Goal: Task Accomplishment & Management: Complete application form

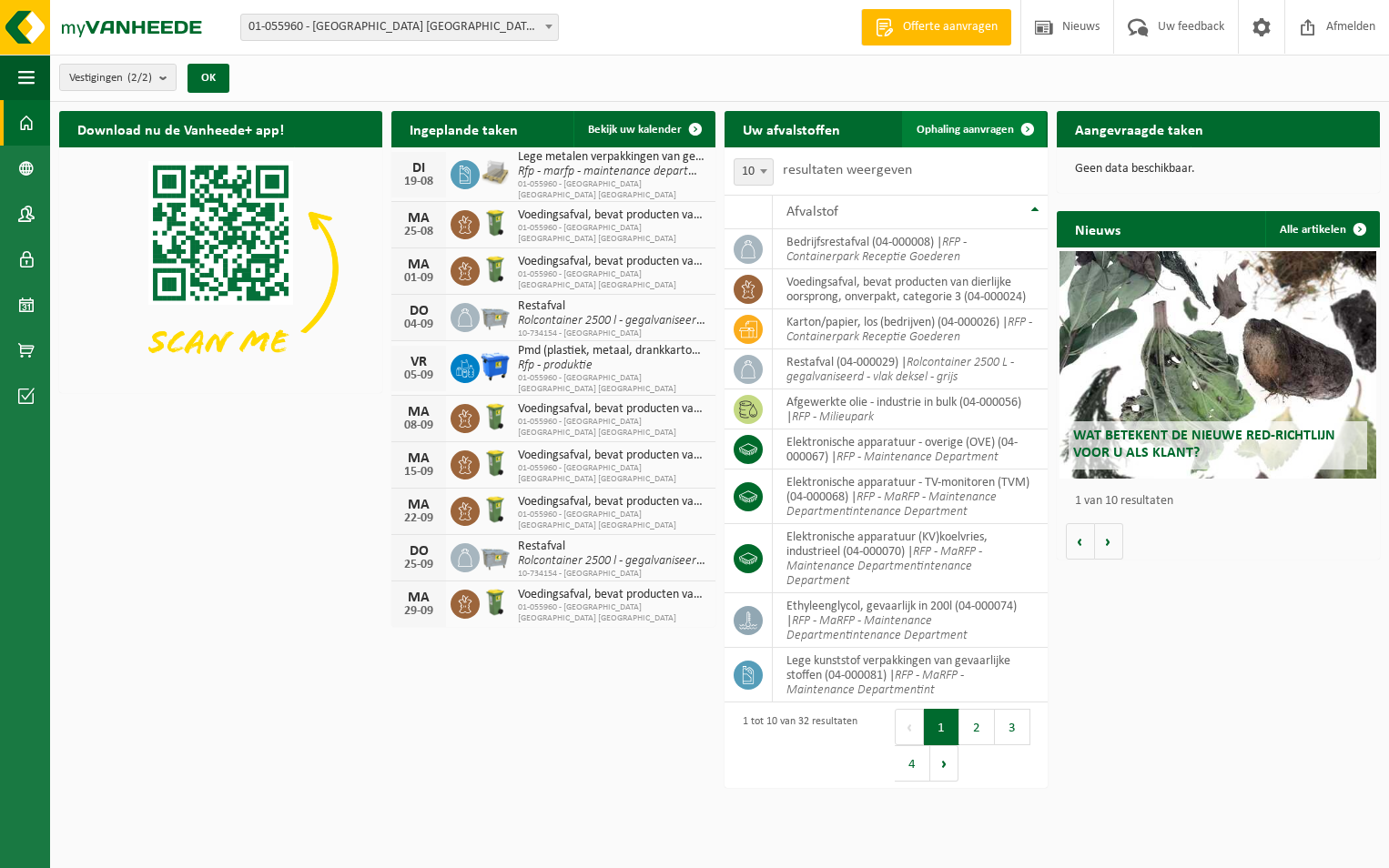
click at [951, 126] on span "Ophaling aanvragen" at bounding box center [966, 130] width 98 height 12
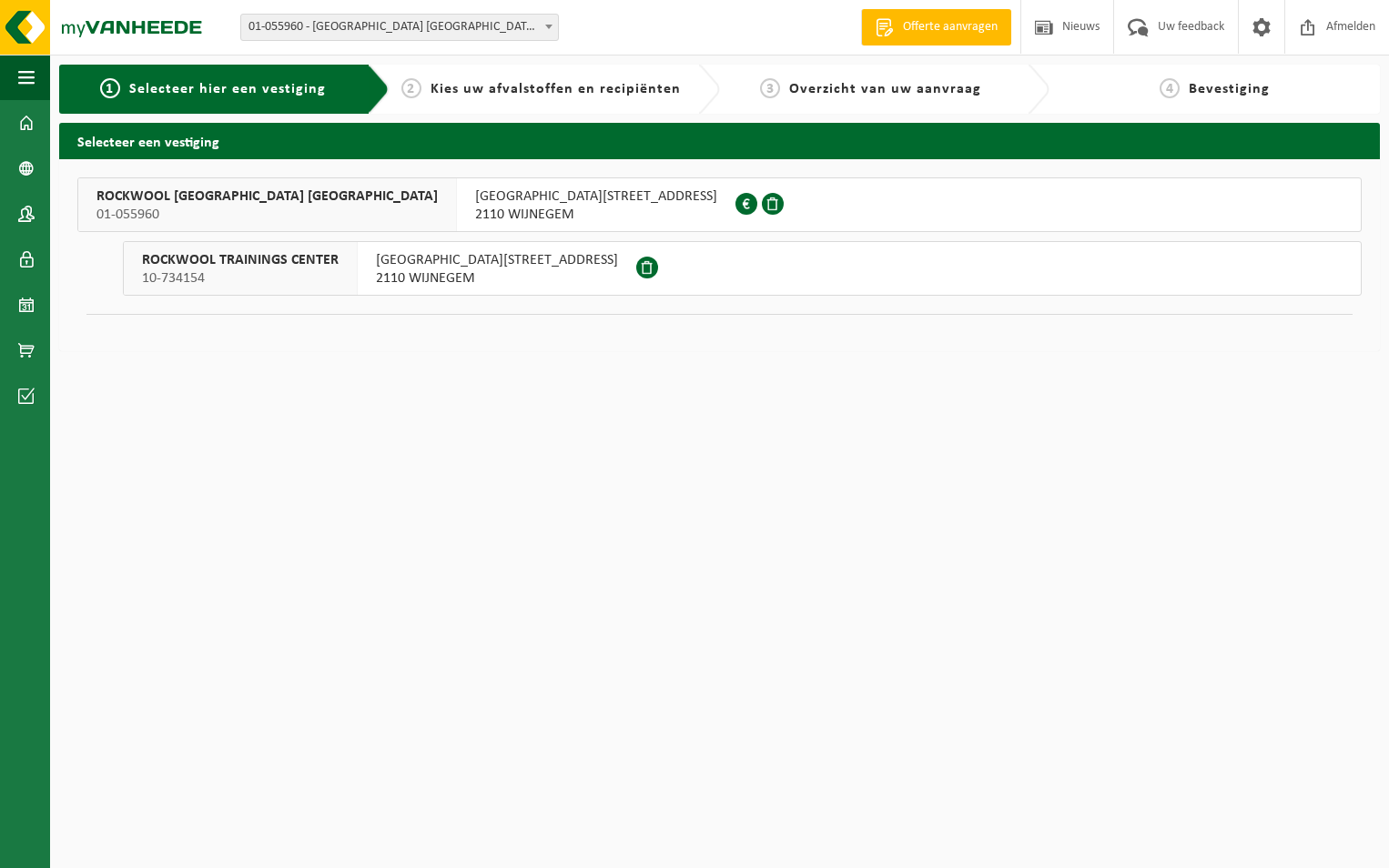
click at [207, 274] on span "10-734154" at bounding box center [240, 279] width 197 height 18
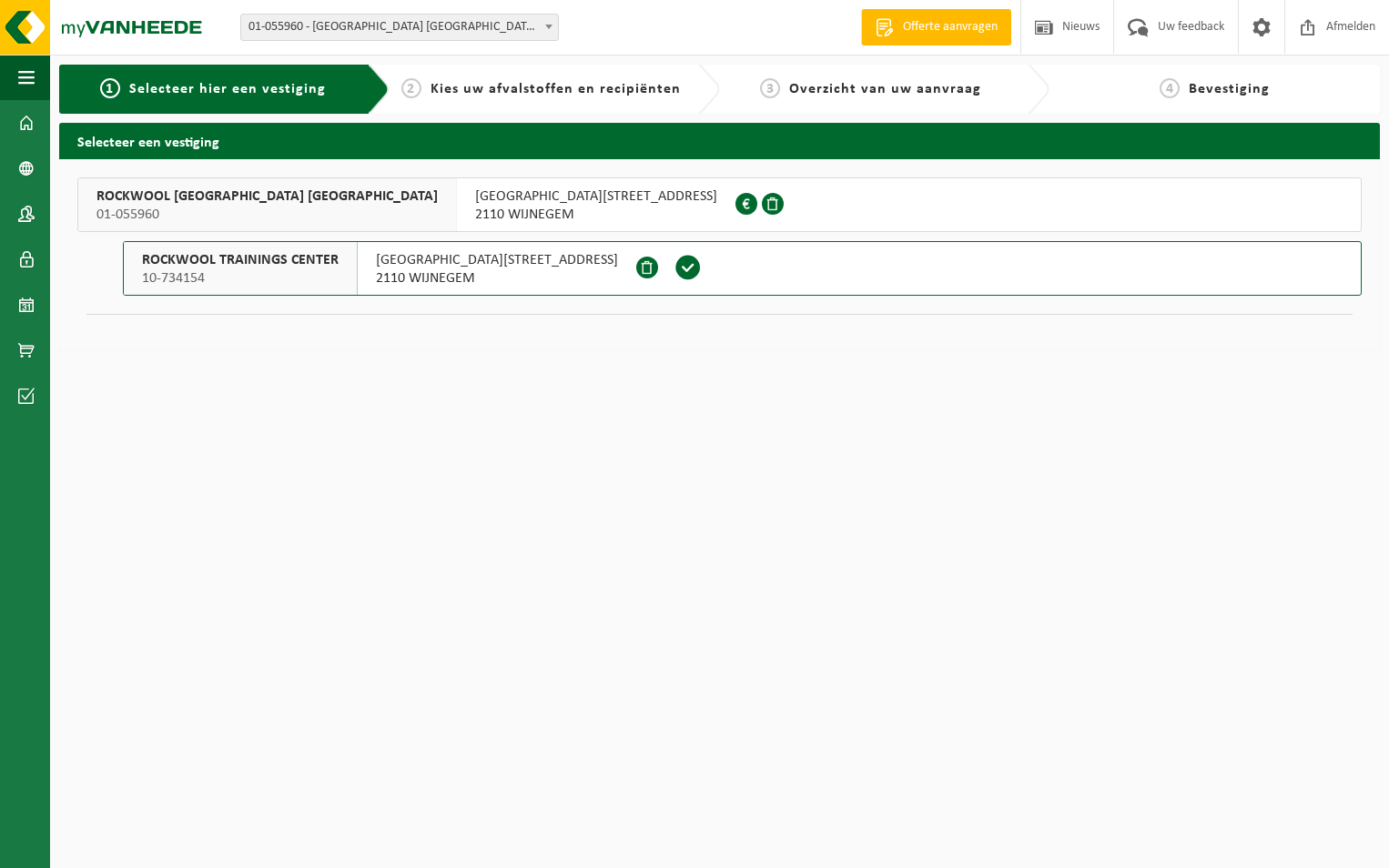
click at [127, 181] on div "ROCKWOOL BELGIUM NV 01-055960" at bounding box center [268, 204] width 379 height 52
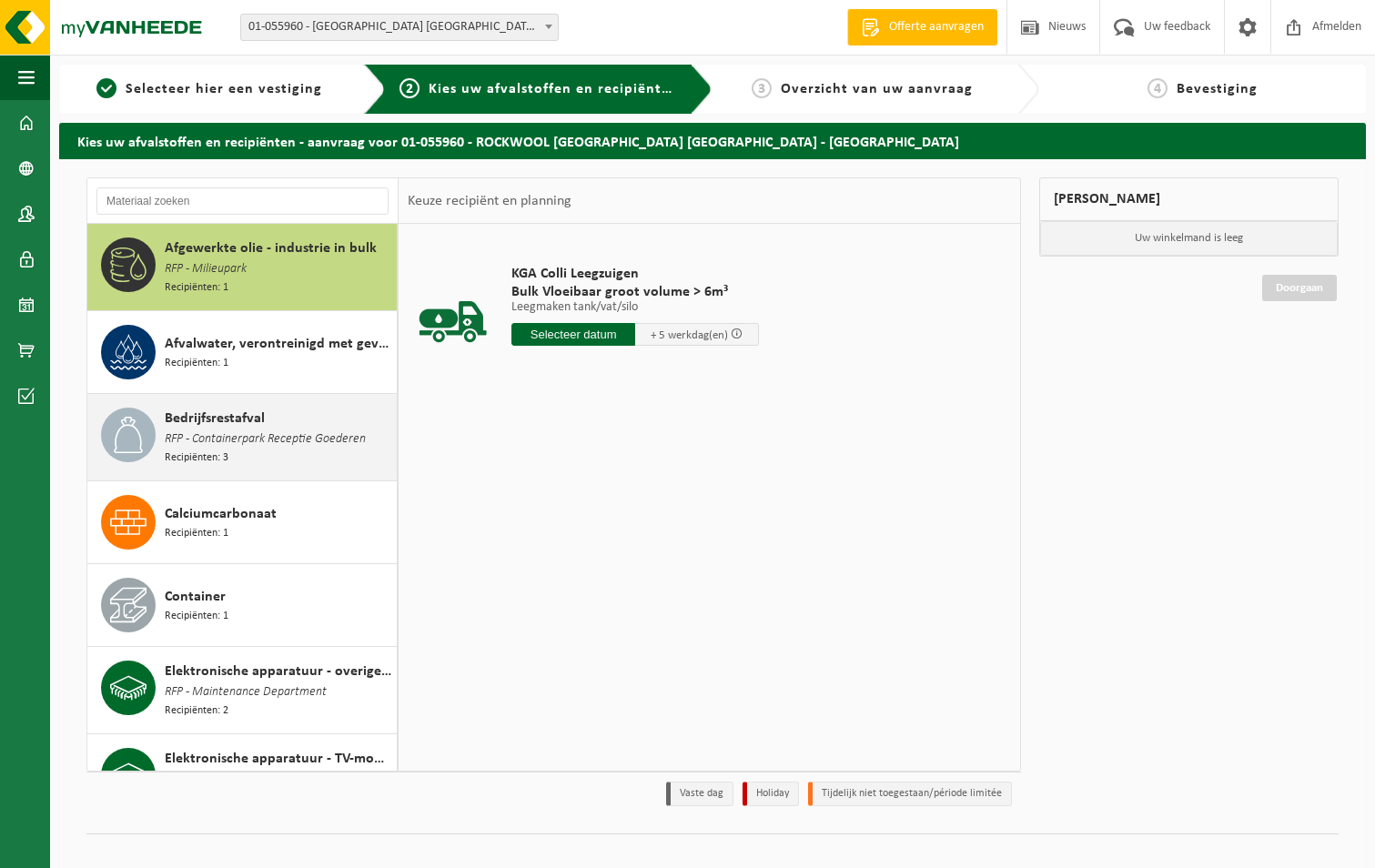
click at [270, 429] on span "RFP - Containerpark Receptie Goederen" at bounding box center [265, 440] width 201 height 20
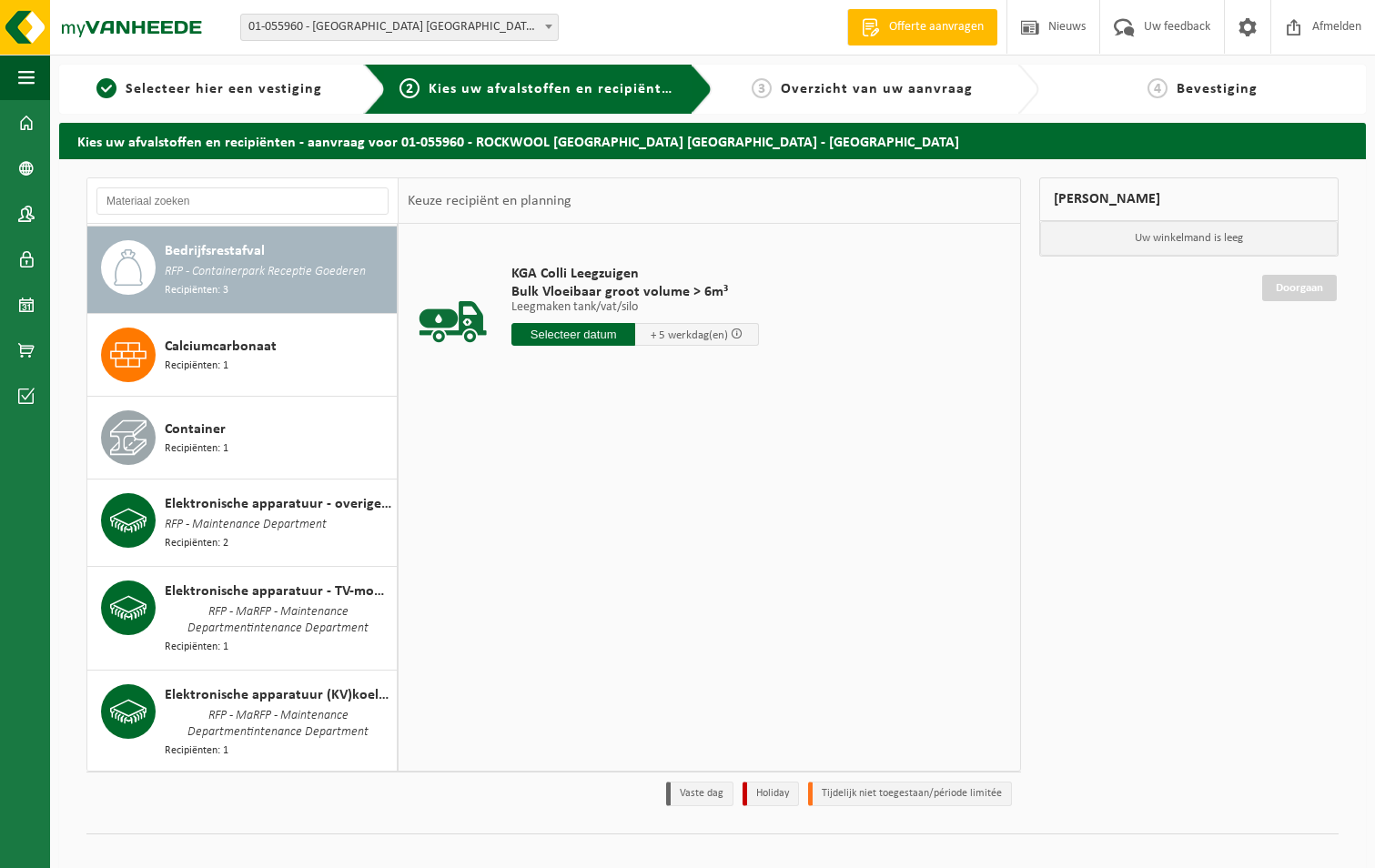
scroll to position [167, 0]
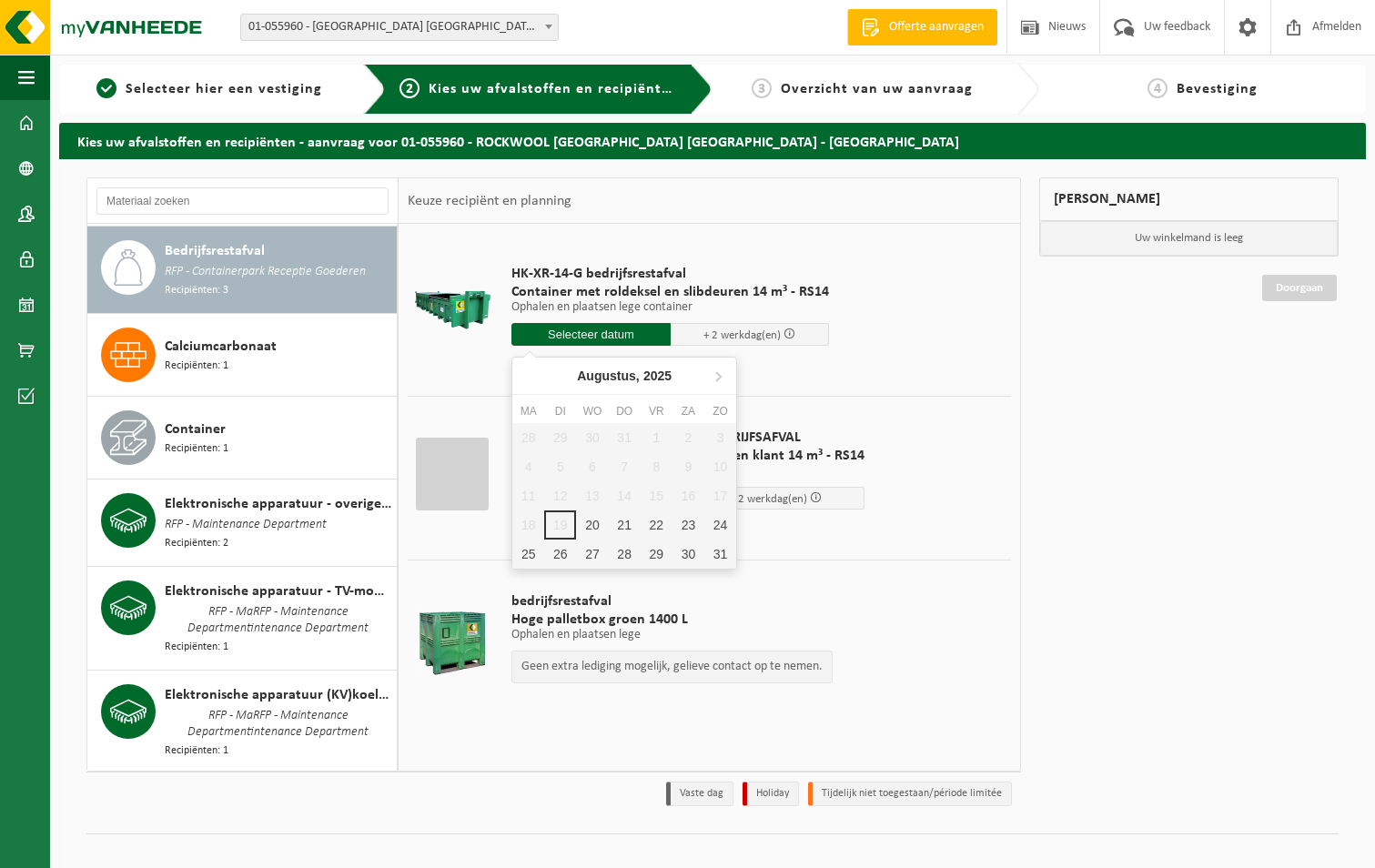
click at [574, 334] on input "text" at bounding box center [590, 334] width 159 height 23
click at [601, 525] on div "20" at bounding box center [591, 525] width 32 height 29
type input "Van 2025-08-20"
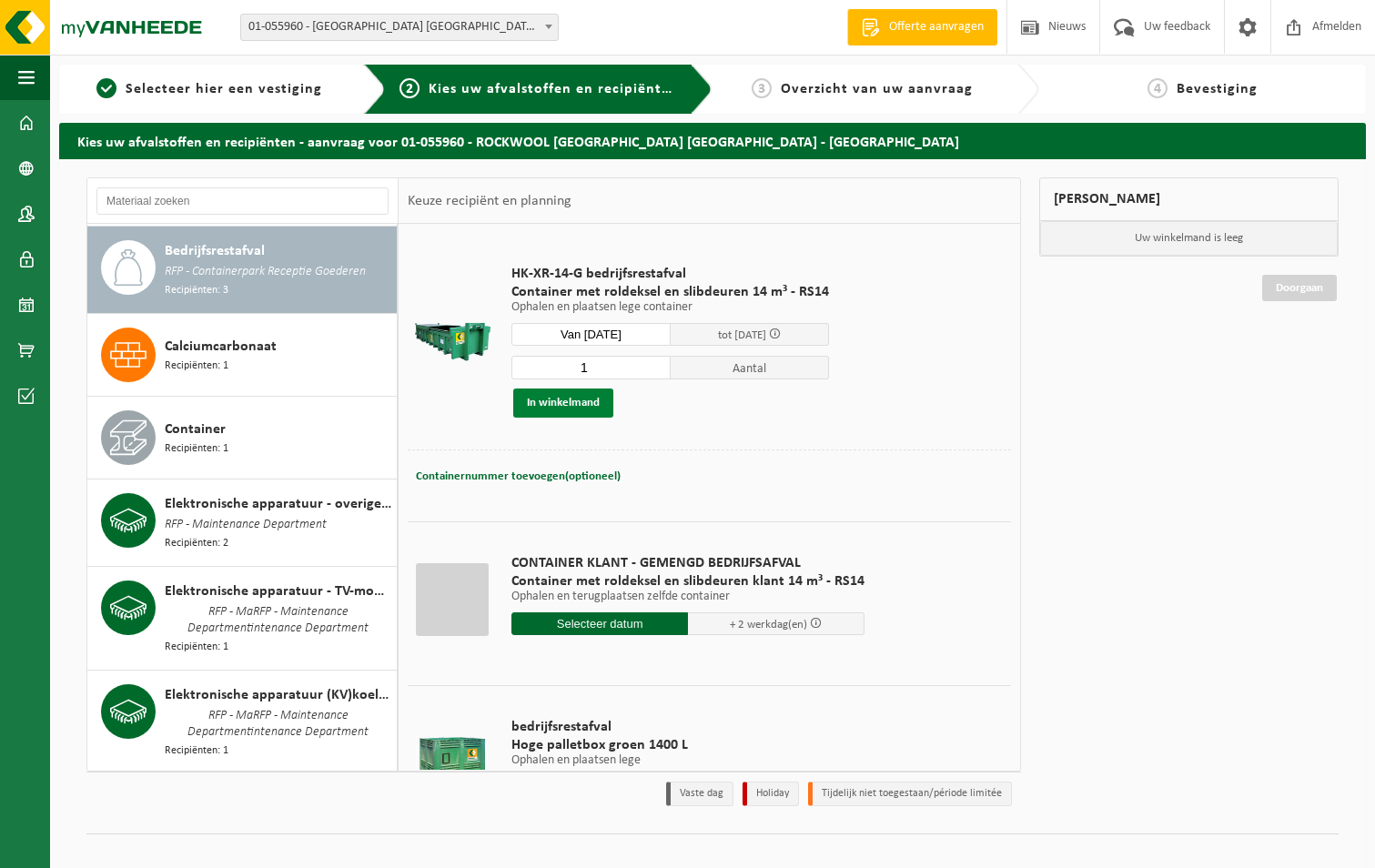
click at [574, 405] on button "In winkelmand" at bounding box center [563, 404] width 100 height 29
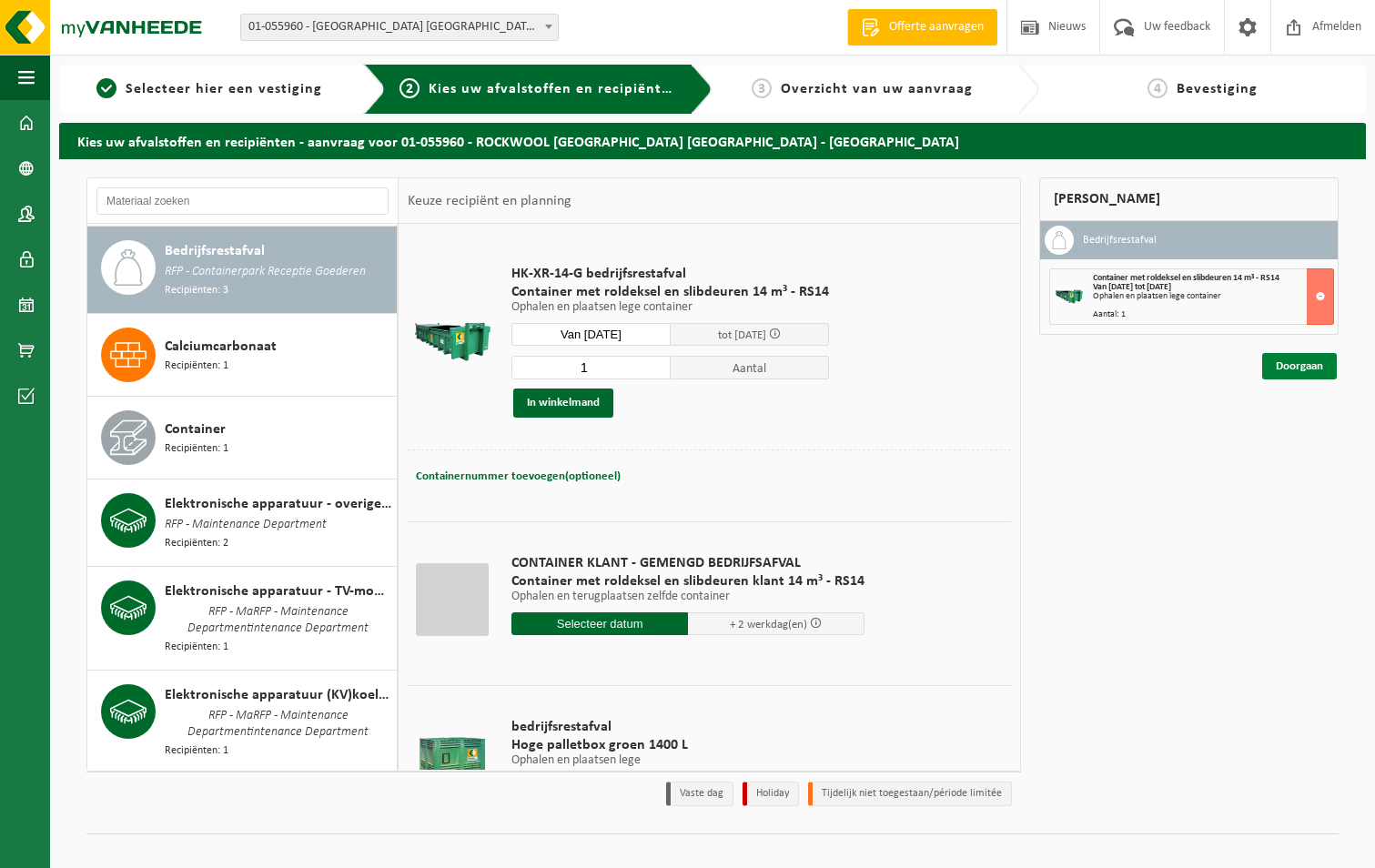
click at [1312, 367] on link "Doorgaan" at bounding box center [1300, 366] width 74 height 27
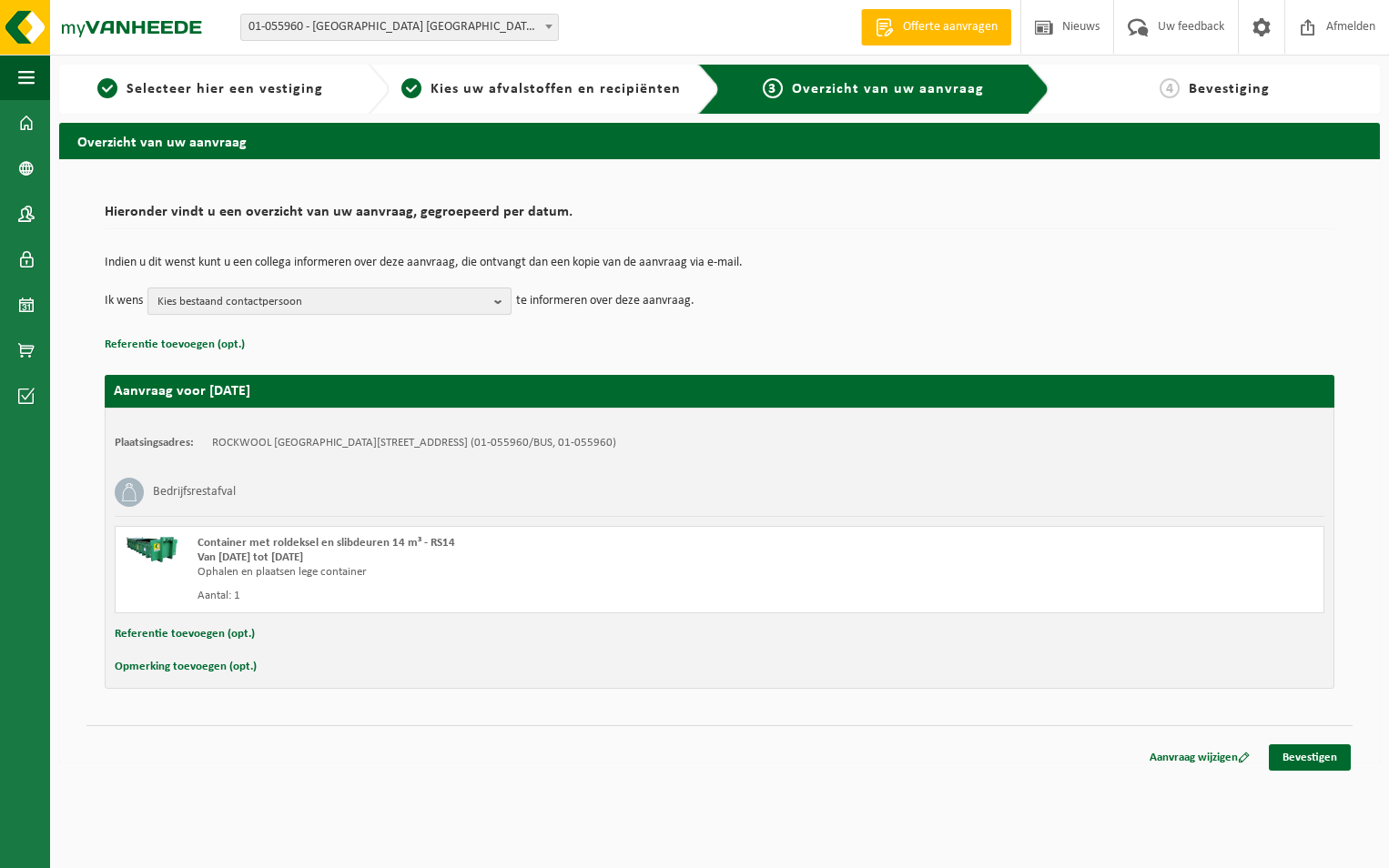
click at [498, 299] on b "button" at bounding box center [502, 302] width 17 height 26
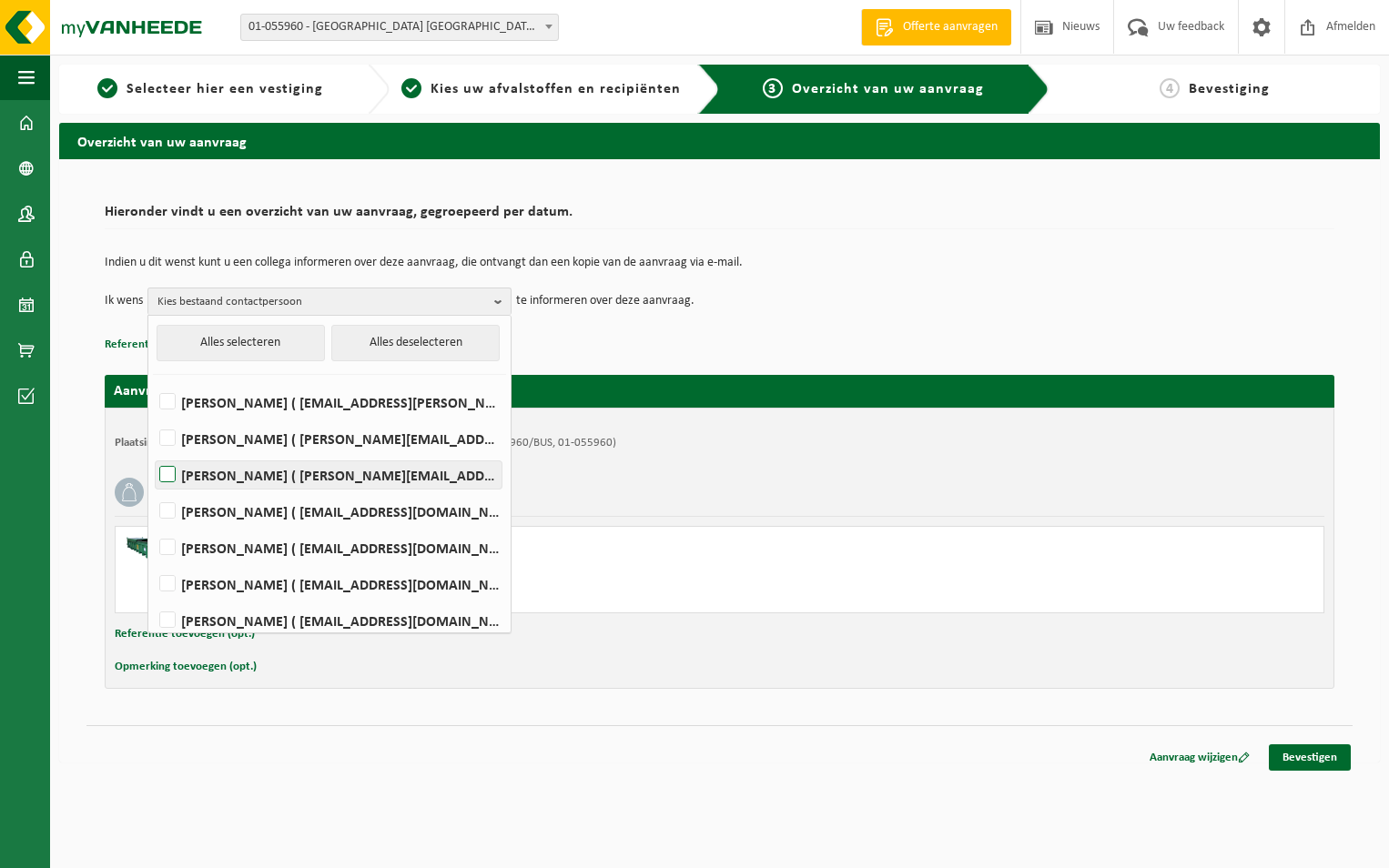
click at [167, 472] on label "Walter Daems ( walter.daems@rockfon.com )" at bounding box center [328, 475] width 346 height 28
click at [153, 452] on input "Walter Daems ( walter.daems@rockfon.com )" at bounding box center [152, 451] width 1 height 1
checkbox input "true"
click at [170, 512] on label "Bruno De Wael ( bruno.de.wael@rockfon.com )" at bounding box center [328, 511] width 346 height 28
click at [153, 488] on input "Bruno De Wael ( bruno.de.wael@rockfon.com )" at bounding box center [152, 487] width 1 height 1
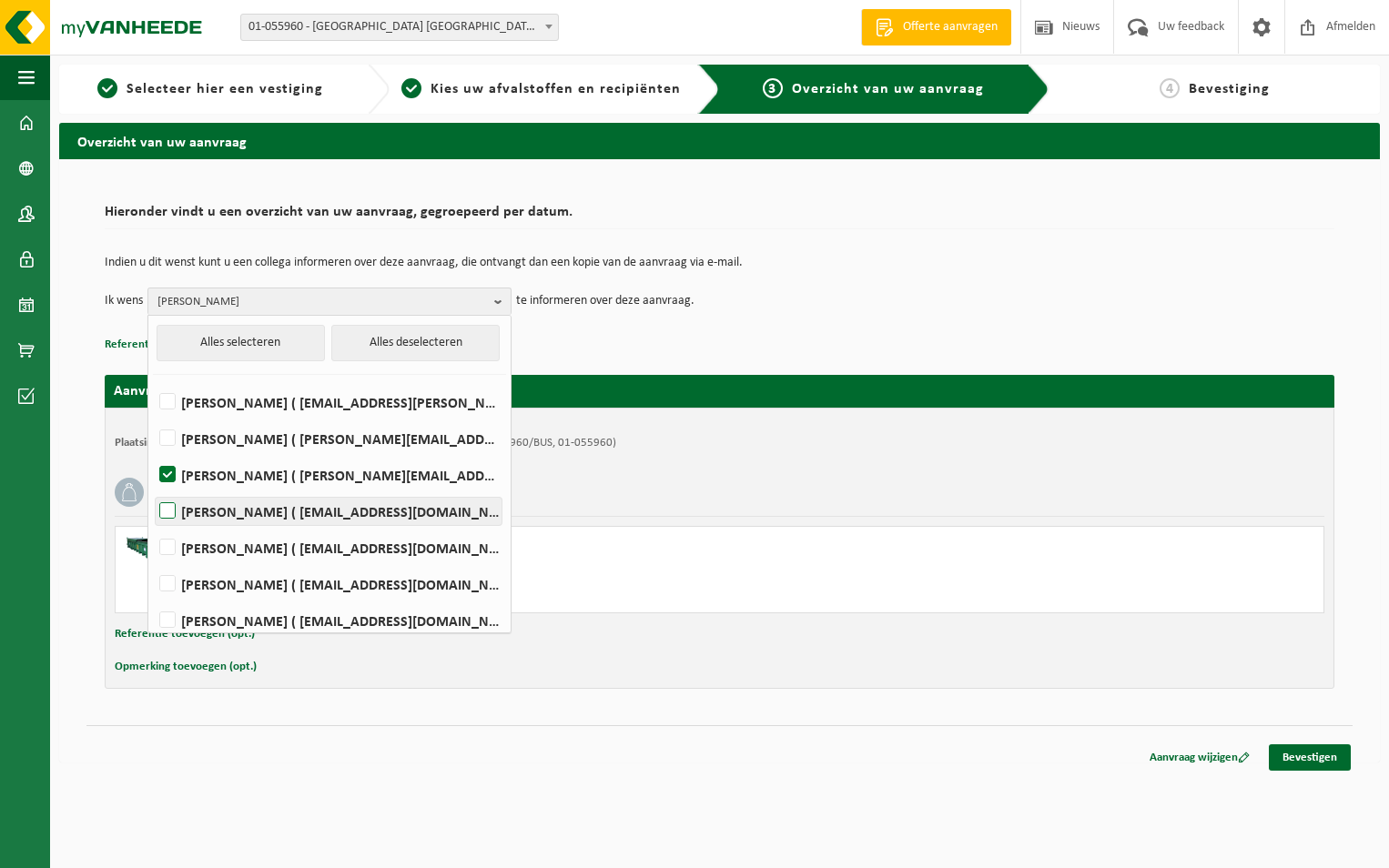
checkbox input "true"
click at [1321, 754] on link "Bevestigen" at bounding box center [1310, 758] width 82 height 27
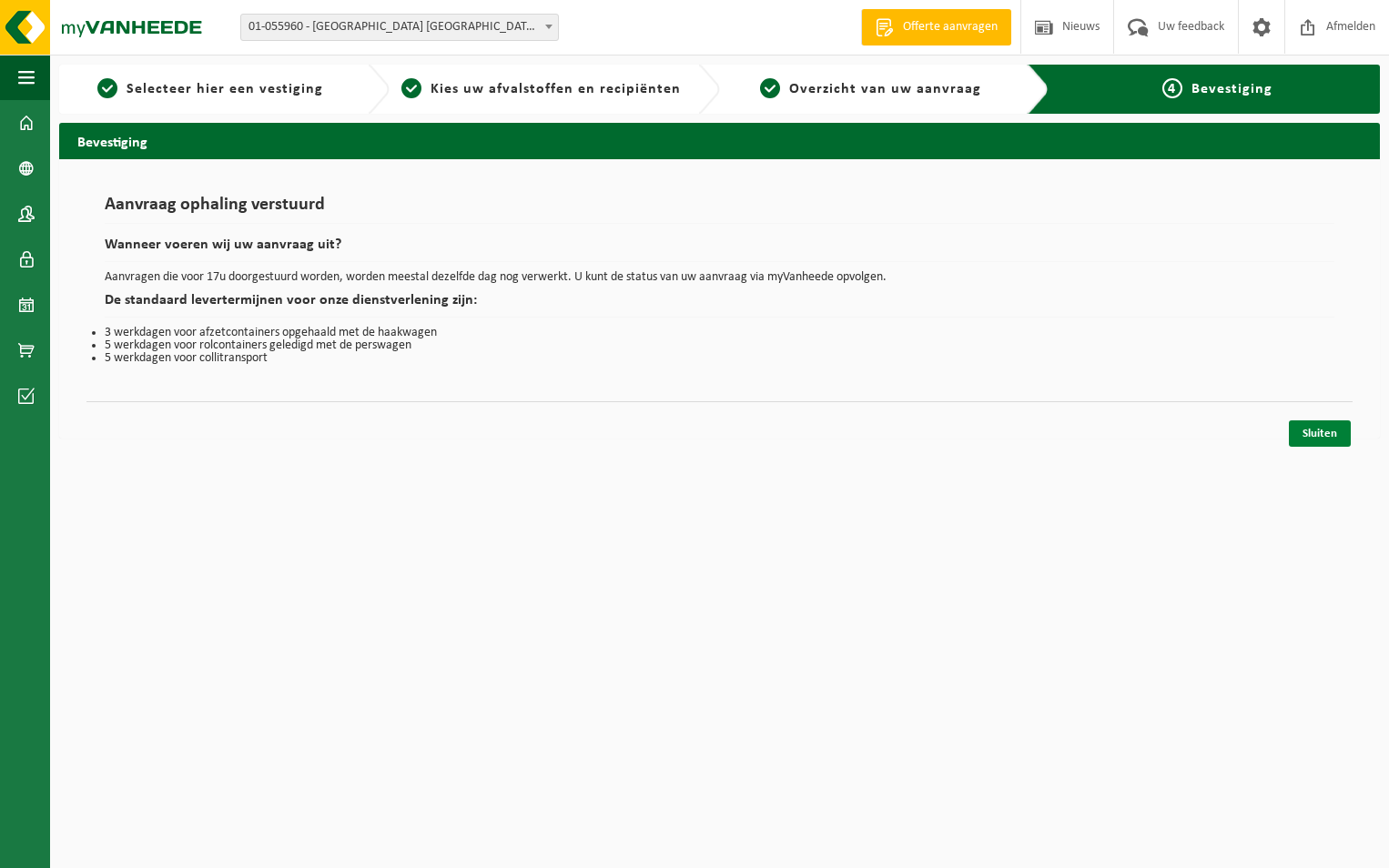
click at [1324, 426] on link "Sluiten" at bounding box center [1319, 433] width 62 height 27
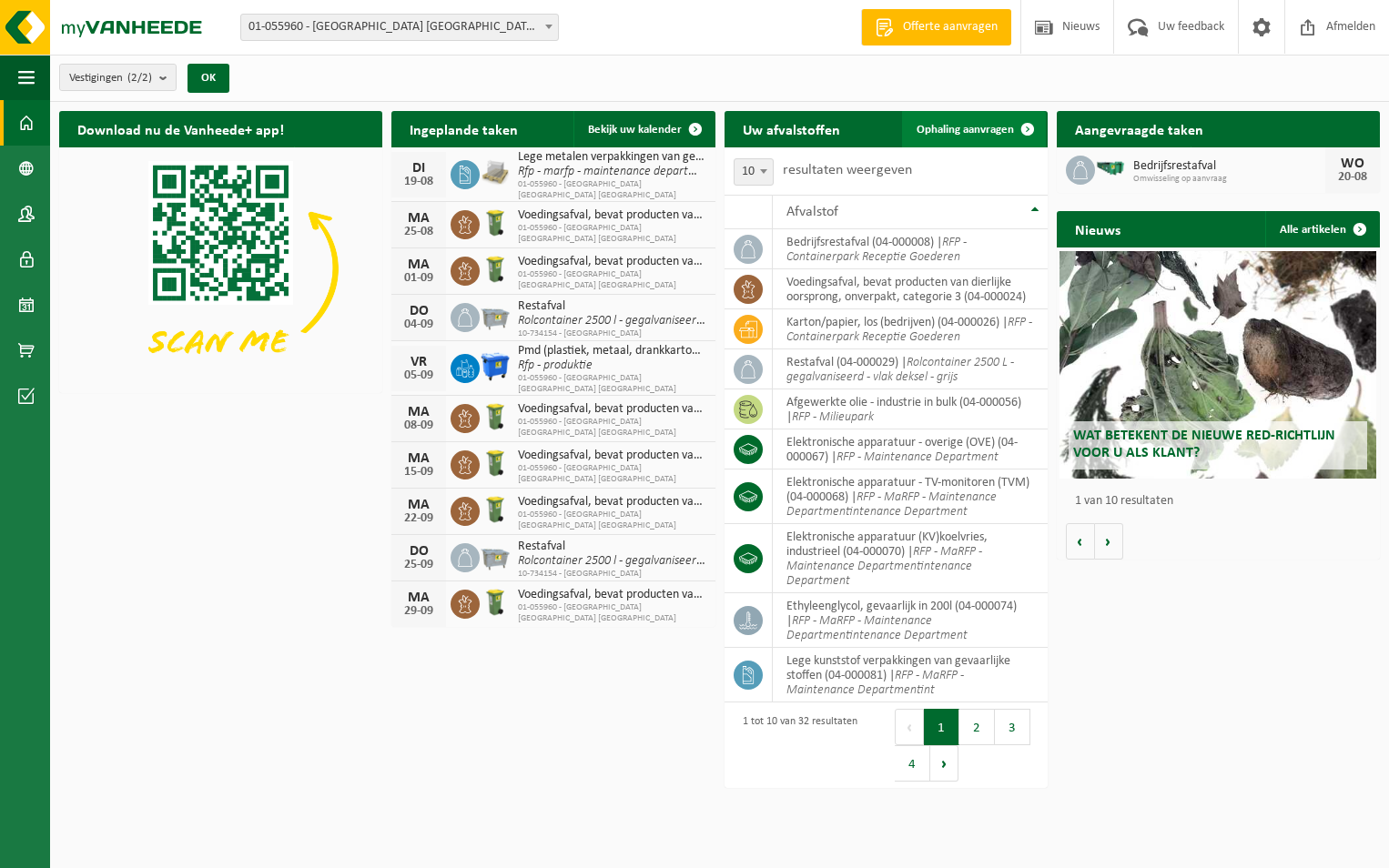
click at [941, 126] on span "Ophaling aanvragen" at bounding box center [966, 130] width 98 height 12
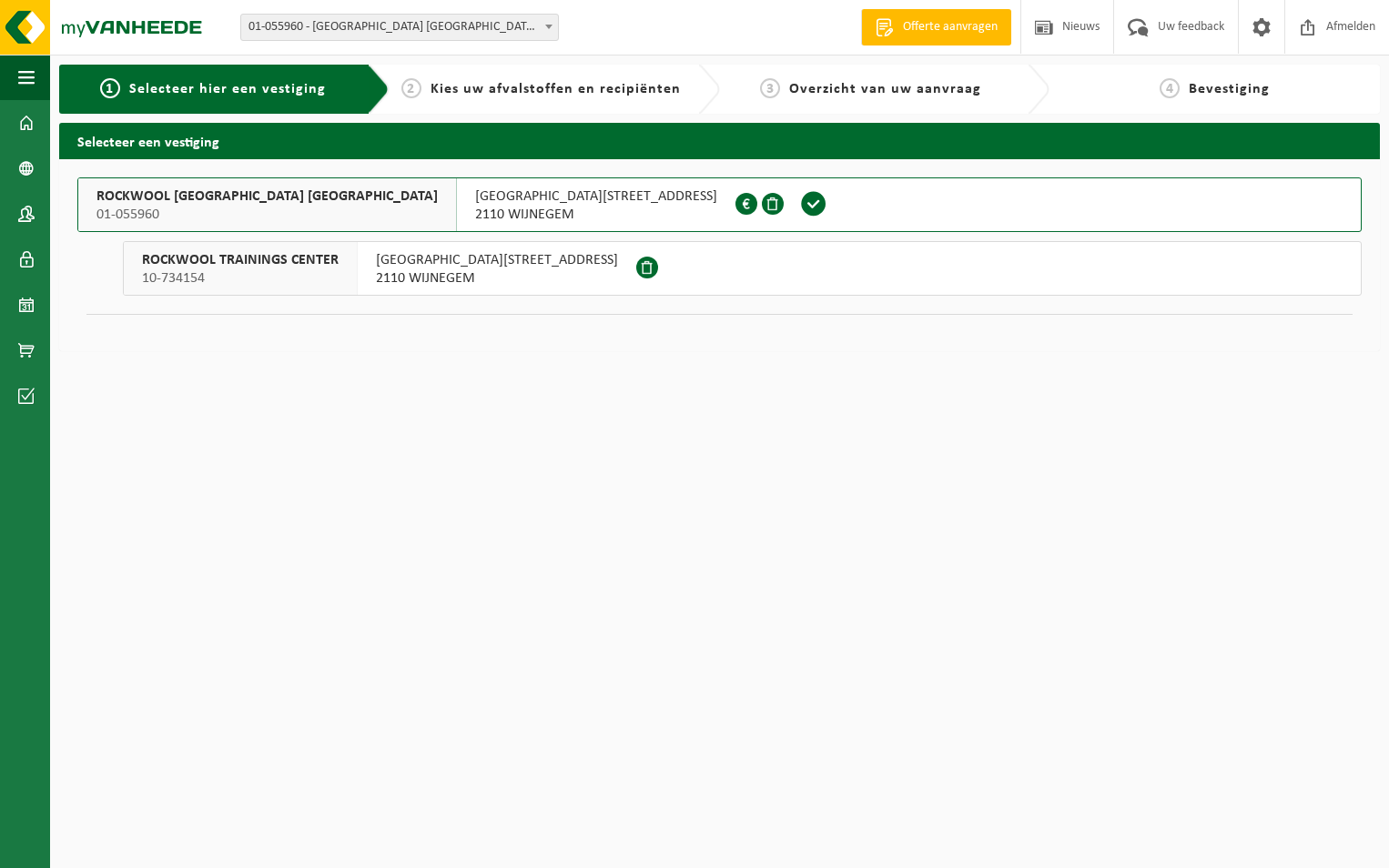
click at [164, 196] on span "ROCKWOOL BELGIUM NV" at bounding box center [267, 197] width 341 height 18
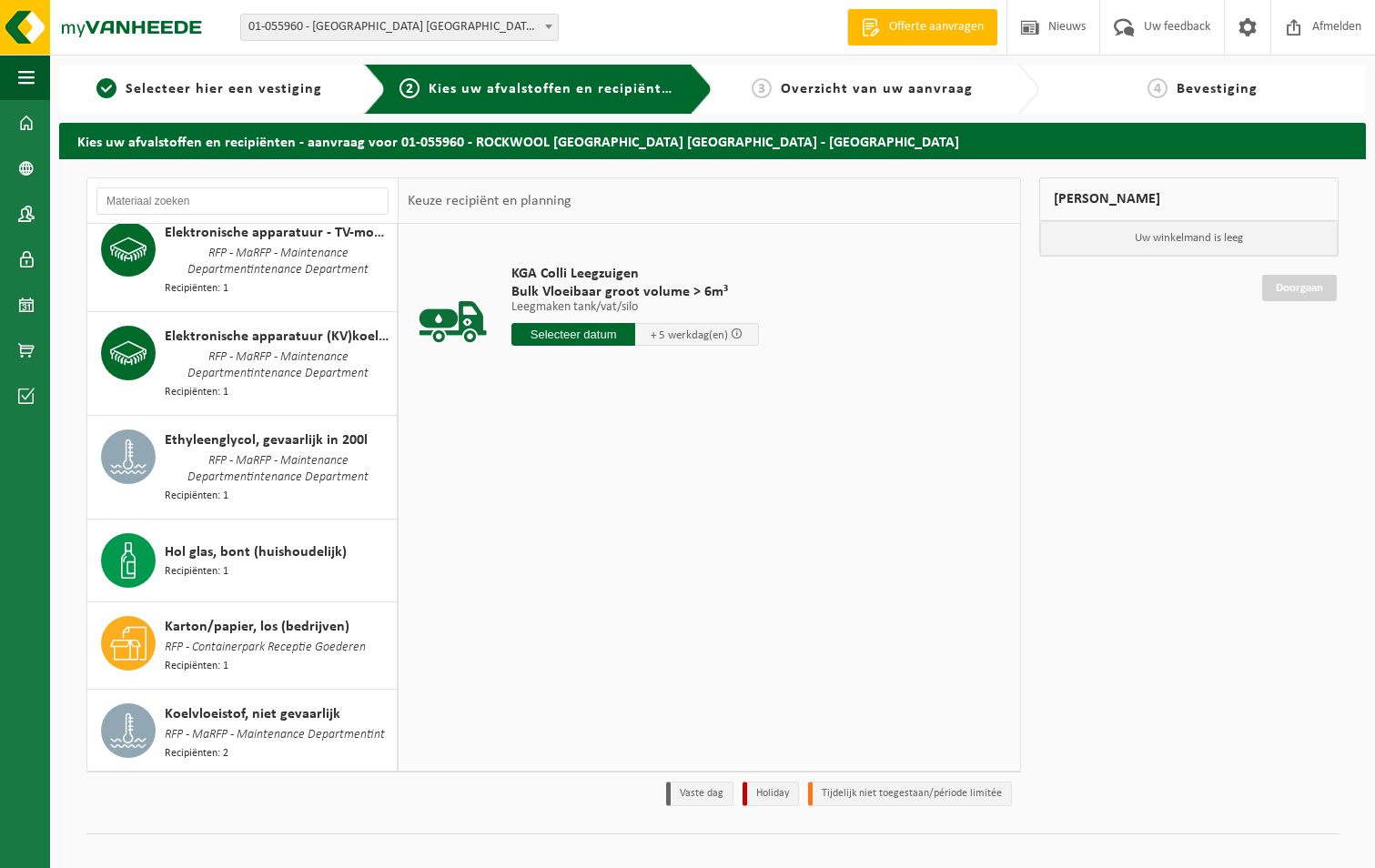
scroll to position [570, 0]
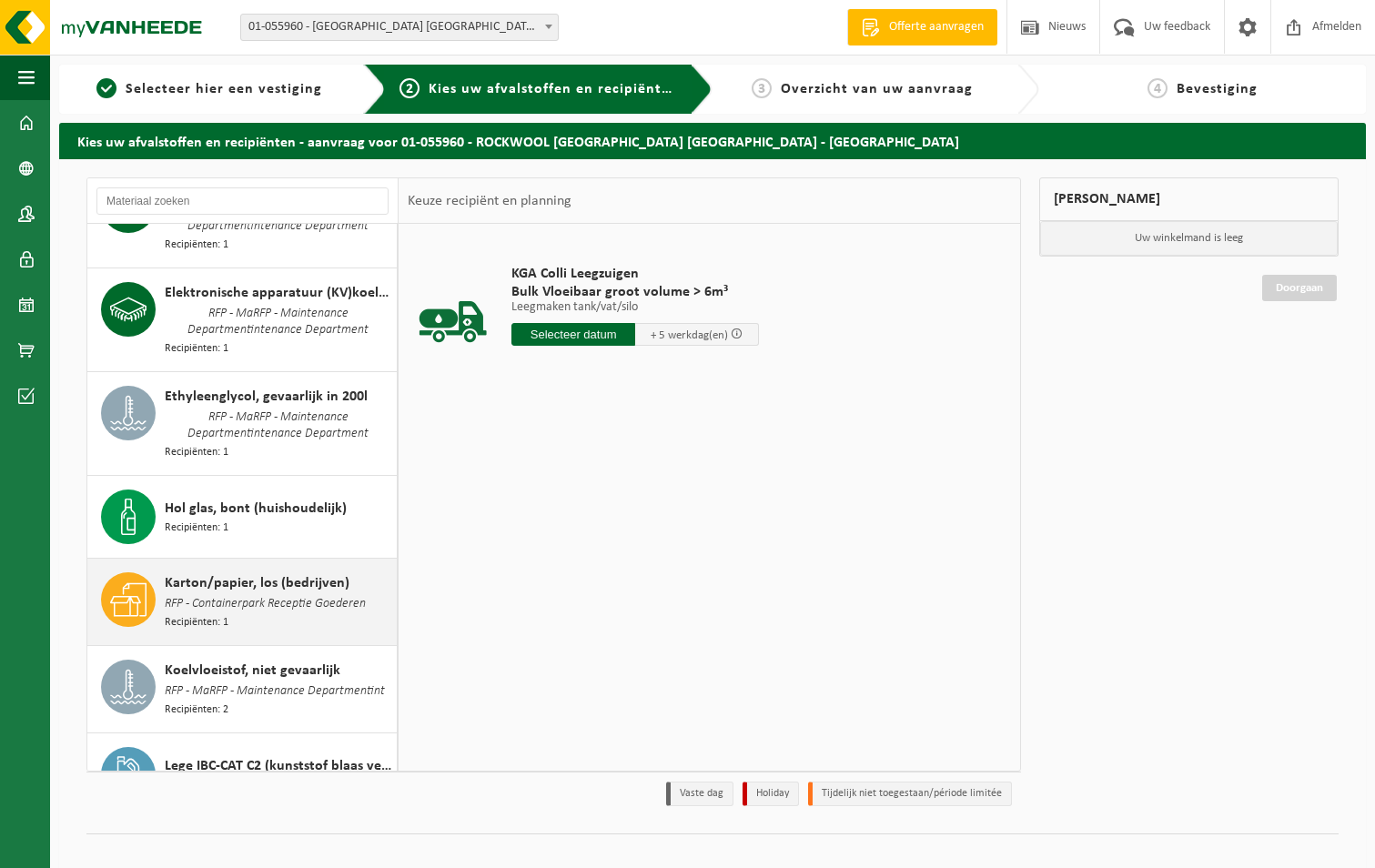
click at [267, 574] on span "Karton/papier, los (bedrijven)" at bounding box center [257, 584] width 185 height 22
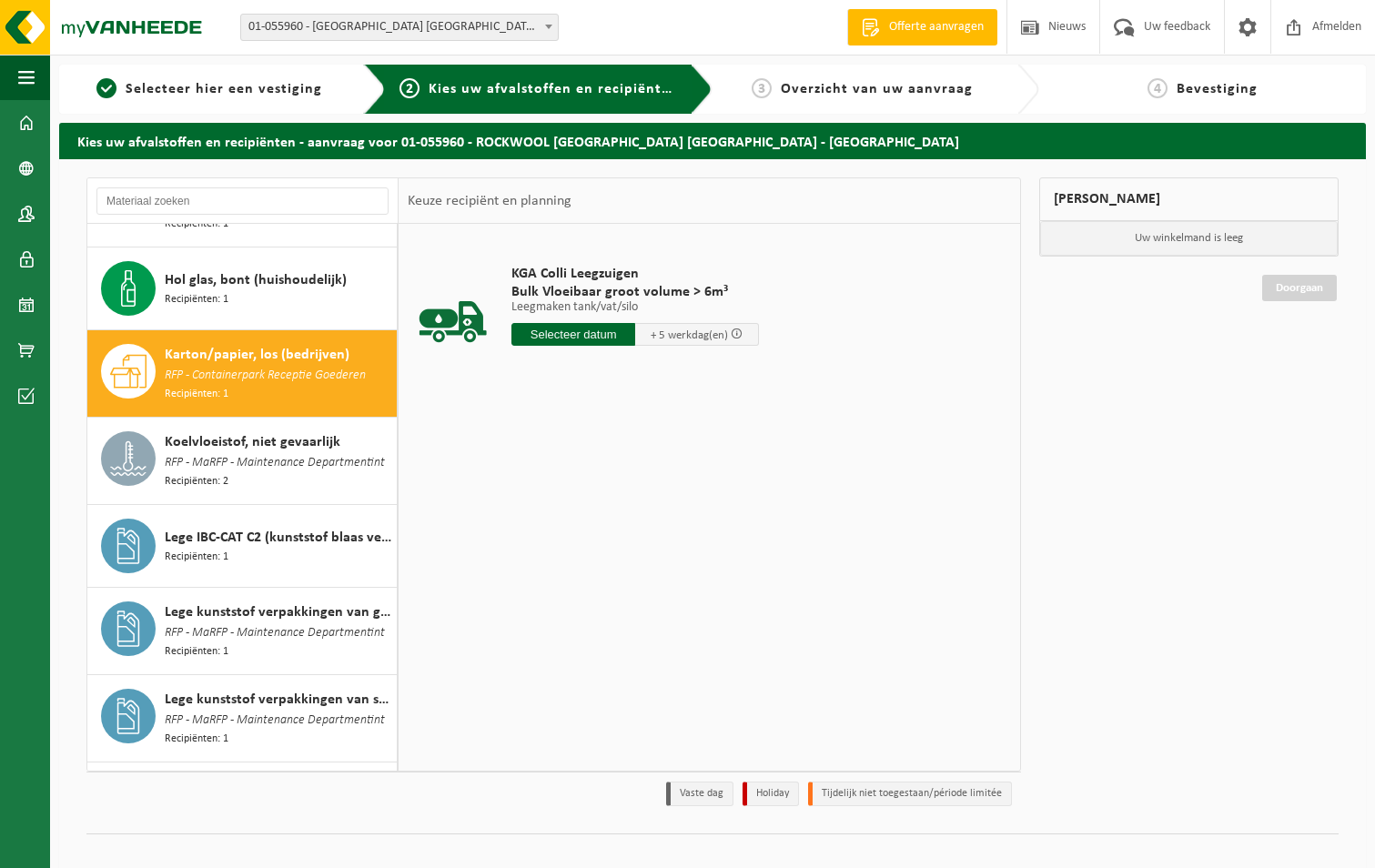
scroll to position [885, 0]
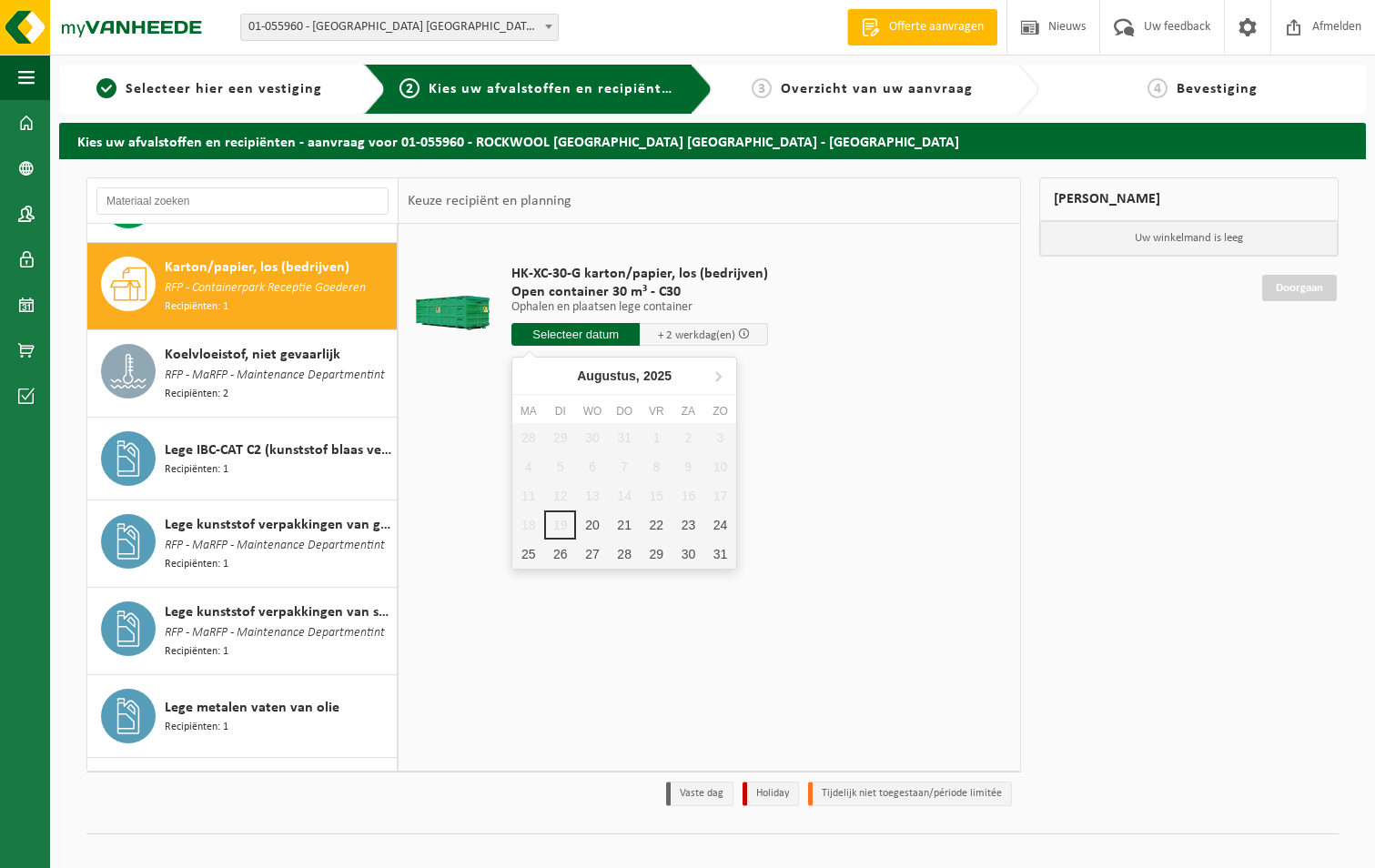
click at [547, 328] on input "text" at bounding box center [576, 334] width 129 height 23
click at [586, 518] on div "20" at bounding box center [591, 525] width 32 height 29
type input "Van 2025-08-20"
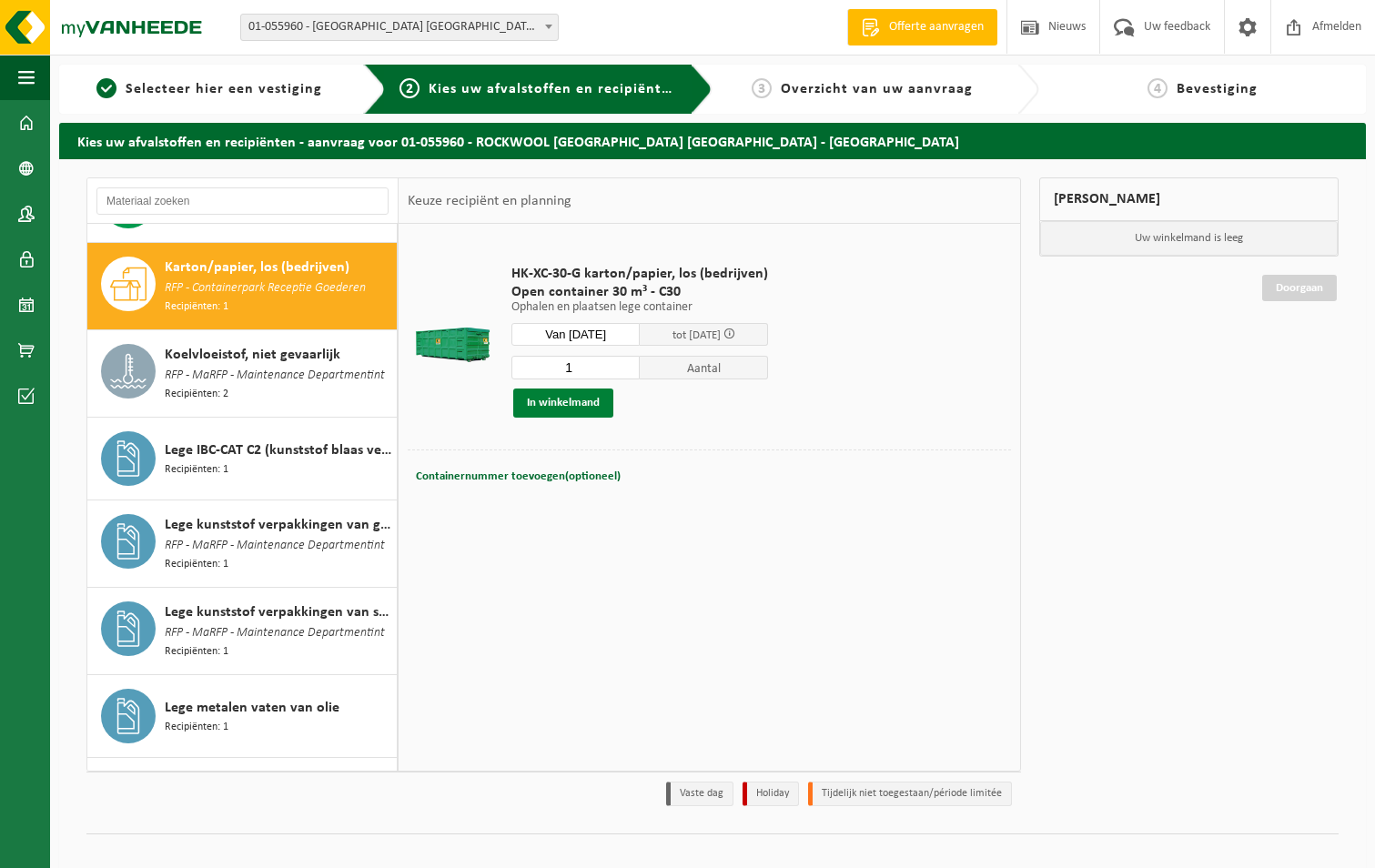
click at [581, 396] on button "In winkelmand" at bounding box center [563, 404] width 100 height 29
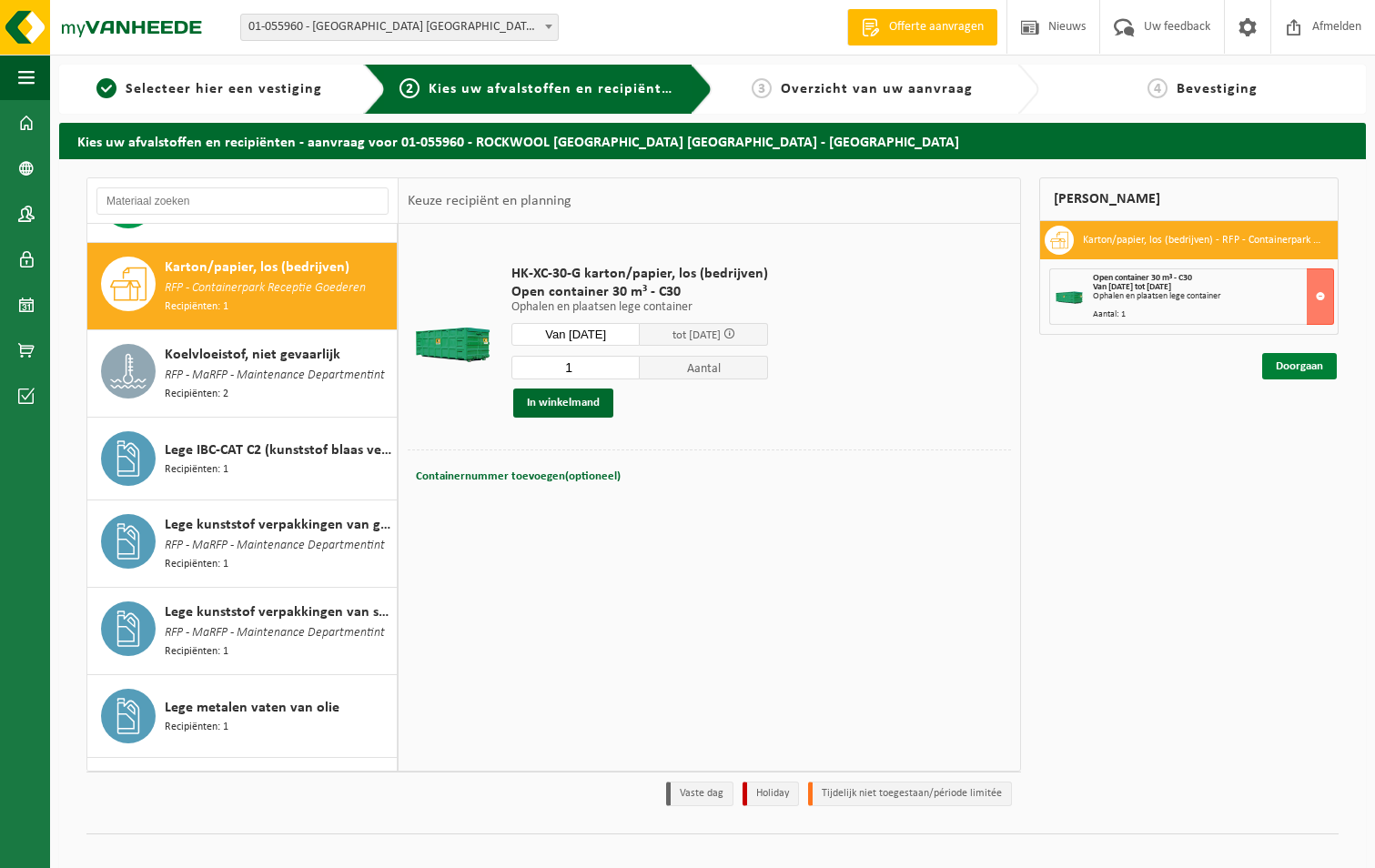
click at [1301, 366] on link "Doorgaan" at bounding box center [1300, 366] width 74 height 27
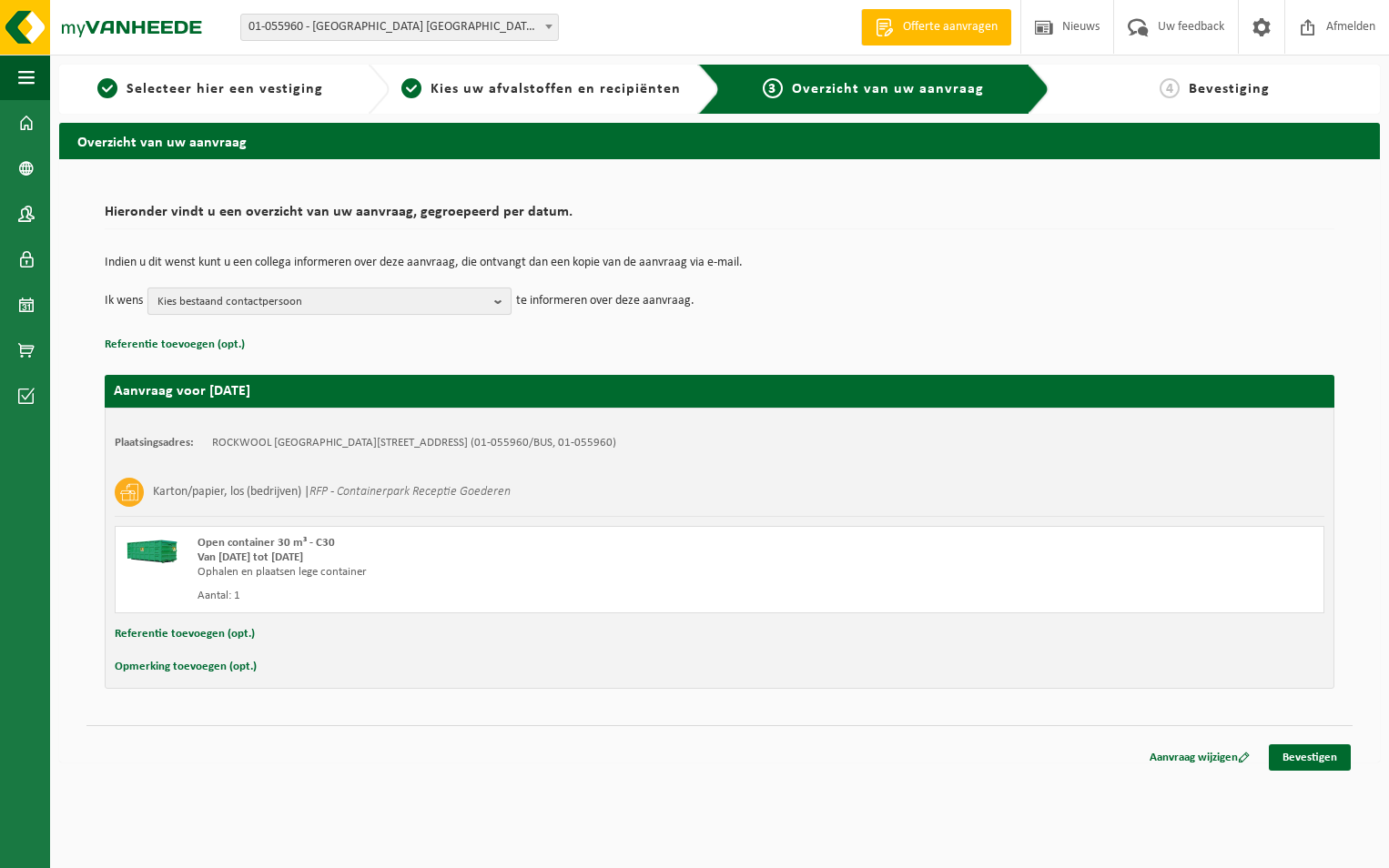
click at [499, 299] on b "button" at bounding box center [502, 302] width 17 height 26
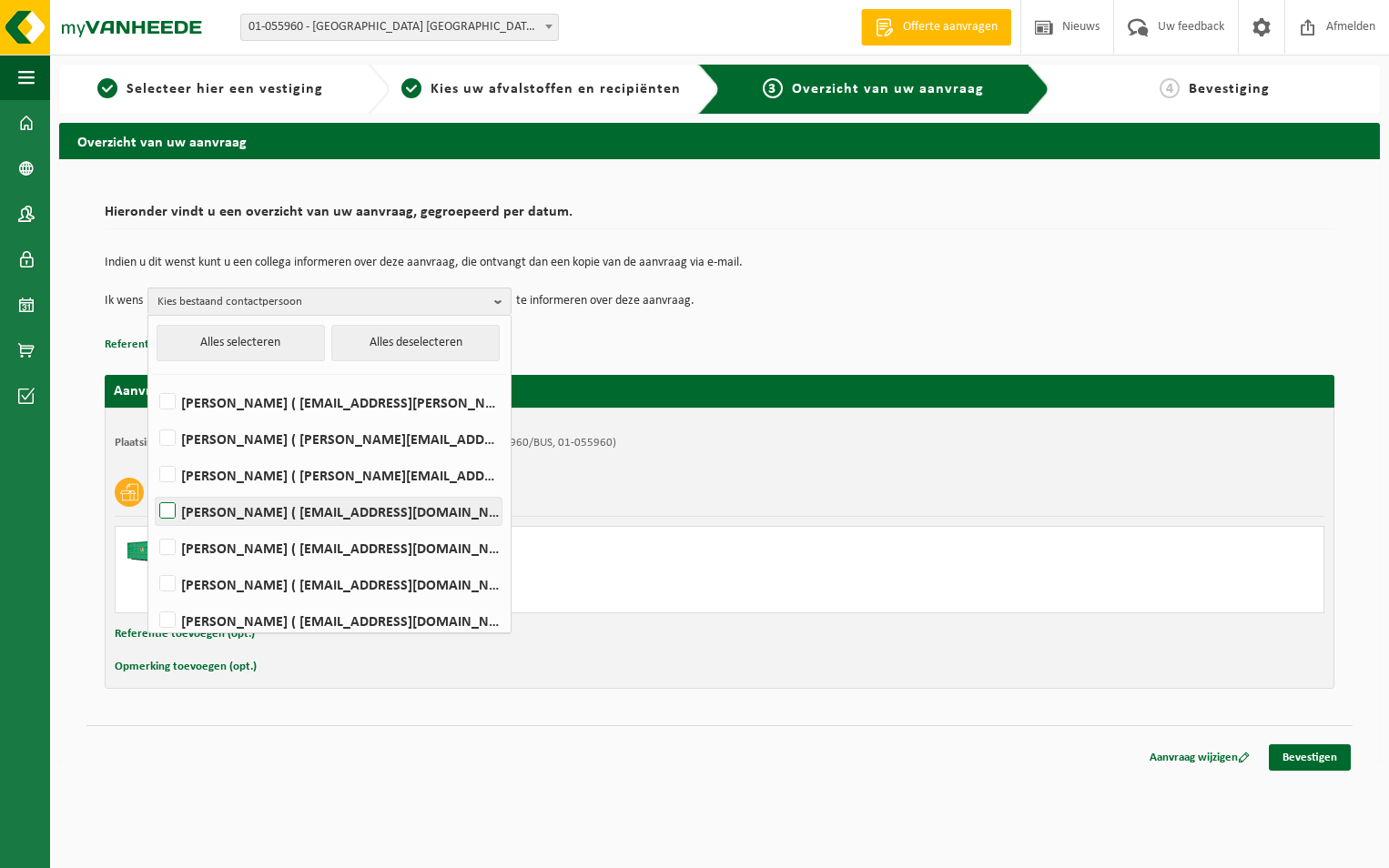
click at [166, 505] on label "[PERSON_NAME] ( [EMAIL_ADDRESS][DOMAIN_NAME] )" at bounding box center [328, 511] width 346 height 28
click at [153, 488] on input "[PERSON_NAME] ( [EMAIL_ADDRESS][DOMAIN_NAME] )" at bounding box center [152, 487] width 1 height 1
checkbox input "true"
click at [168, 478] on label "Walter Daems ( walter.daems@rockfon.com )" at bounding box center [328, 475] width 346 height 28
click at [153, 452] on input "Walter Daems ( walter.daems@rockfon.com )" at bounding box center [152, 451] width 1 height 1
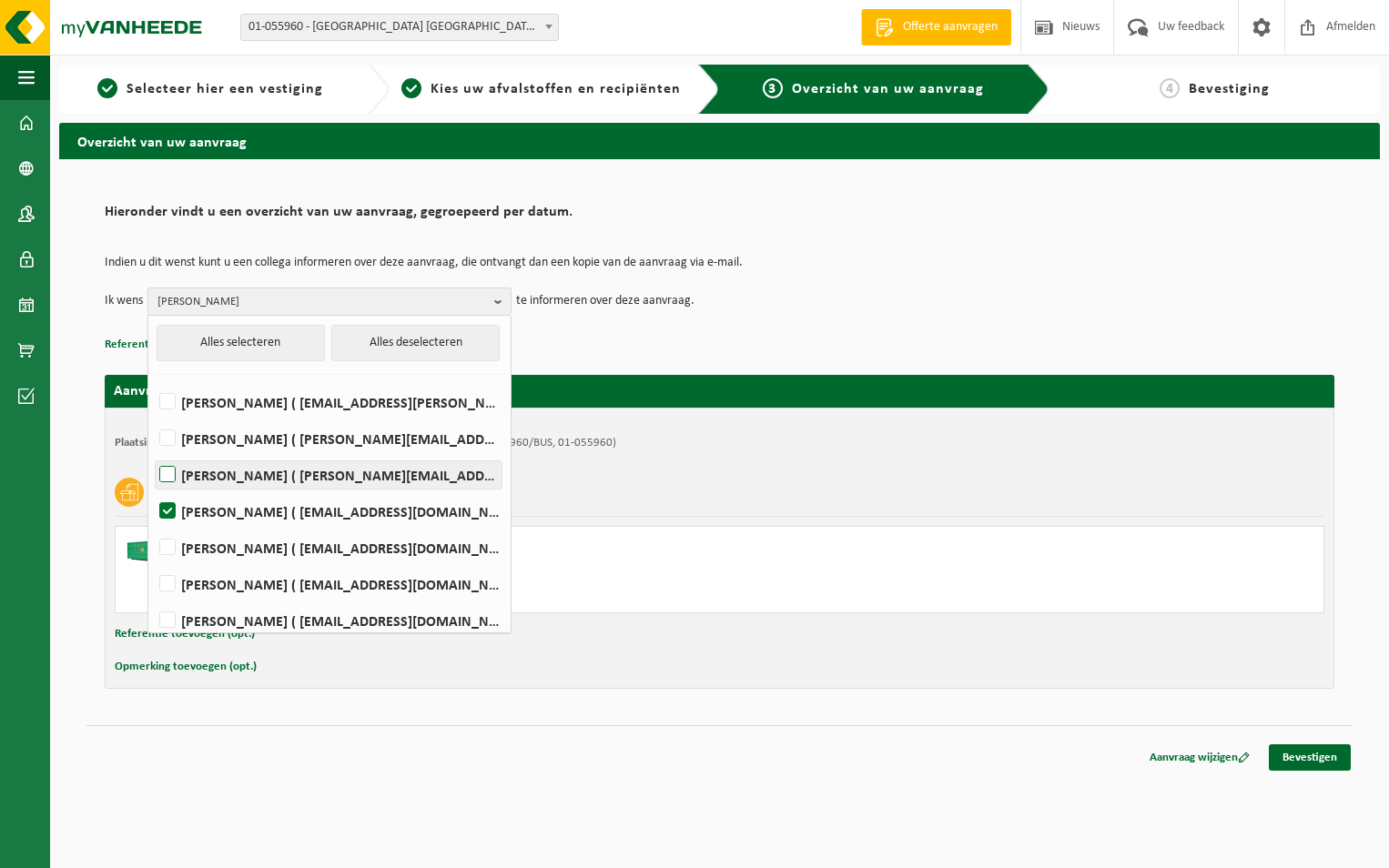
checkbox input "true"
click at [1284, 755] on link "Bevestigen" at bounding box center [1310, 758] width 82 height 27
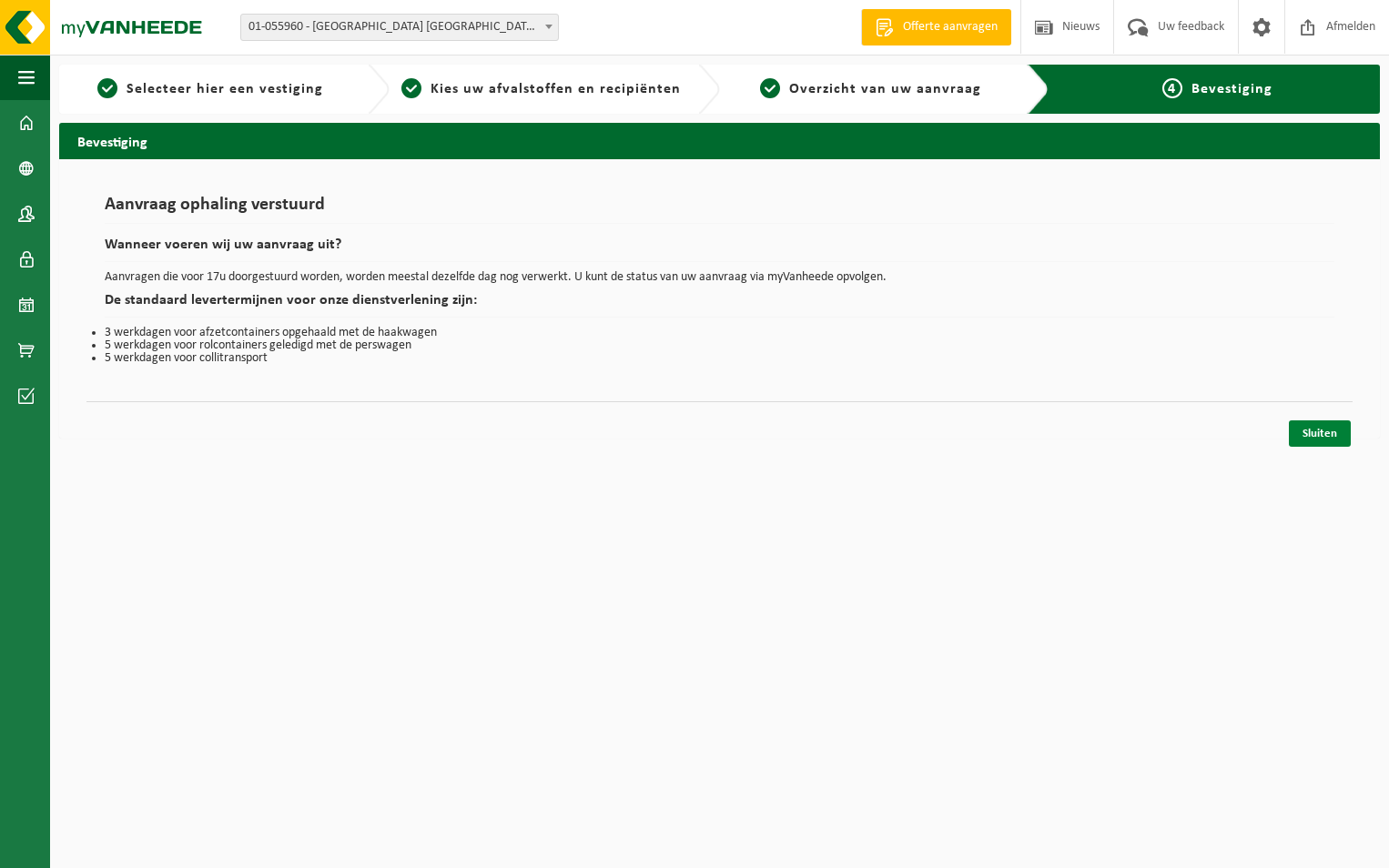
click at [1319, 430] on link "Sluiten" at bounding box center [1319, 433] width 62 height 27
